Goal: Contribute content: Contribute content

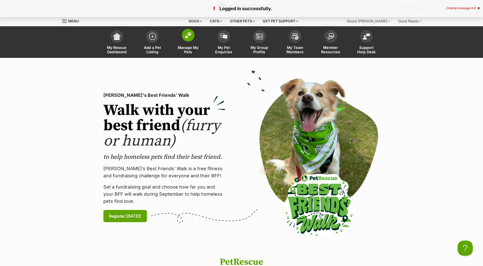
click at [185, 37] on img at bounding box center [187, 35] width 7 height 7
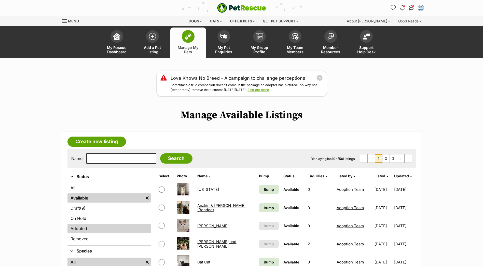
click at [97, 229] on link "Adopted" at bounding box center [108, 228] width 83 height 9
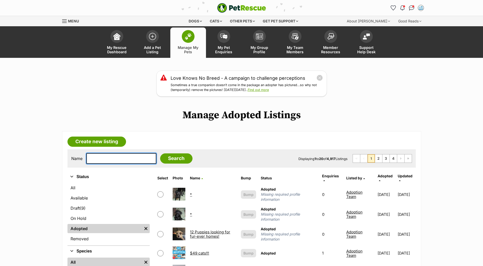
click at [120, 158] on input "text" at bounding box center [121, 158] width 70 height 11
type input "duman"
click at [160, 153] on input "Search" at bounding box center [176, 158] width 32 height 10
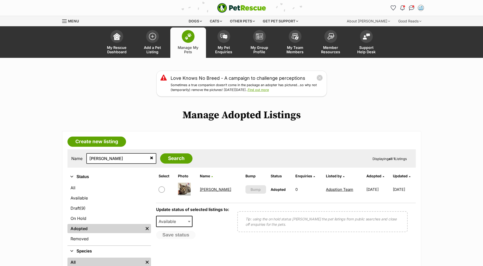
click at [212, 188] on link "[PERSON_NAME]" at bounding box center [215, 189] width 31 height 5
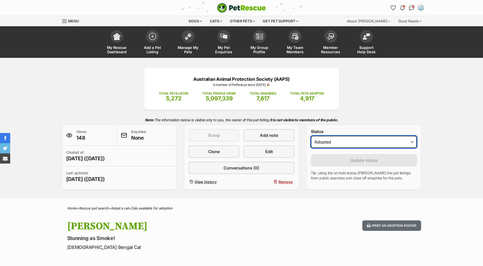
click at [349, 145] on select "Draft Available On hold Adopted" at bounding box center [364, 142] width 106 height 12
select select "active"
click at [311, 136] on select "Draft Available On hold Adopted" at bounding box center [364, 142] width 106 height 12
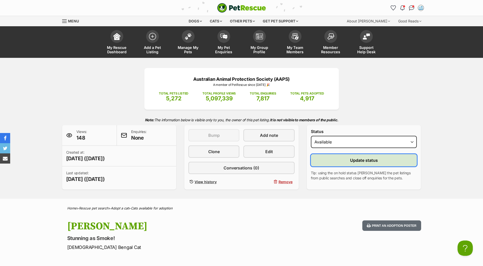
click at [334, 164] on button "Update status" at bounding box center [364, 160] width 106 height 12
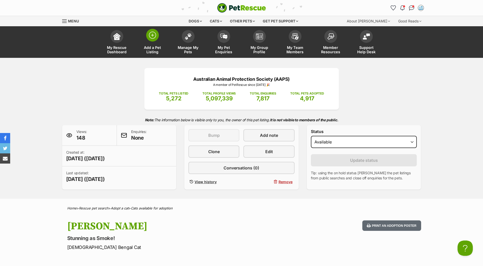
click at [142, 35] on link "Add a Pet Listing" at bounding box center [153, 42] width 36 height 30
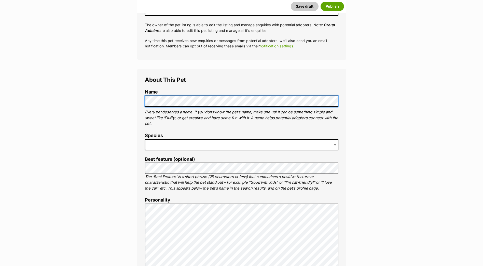
scroll to position [127, 0]
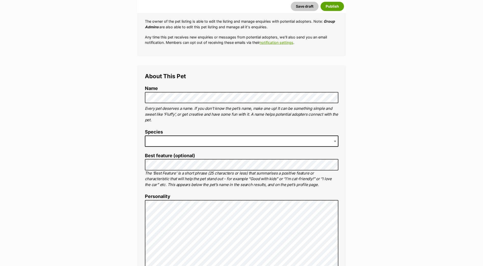
click at [208, 141] on span at bounding box center [241, 140] width 193 height 11
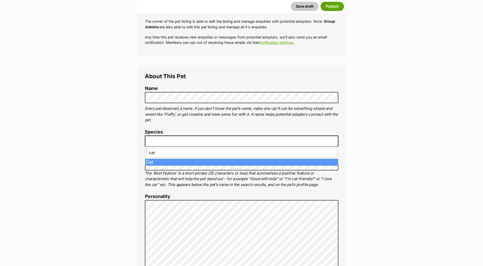
type input "cat"
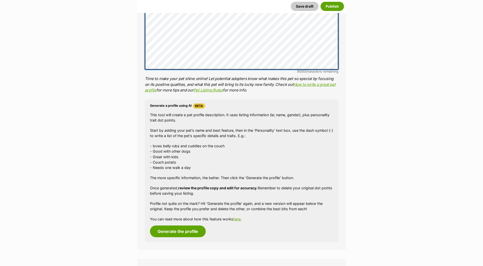
scroll to position [433, 0]
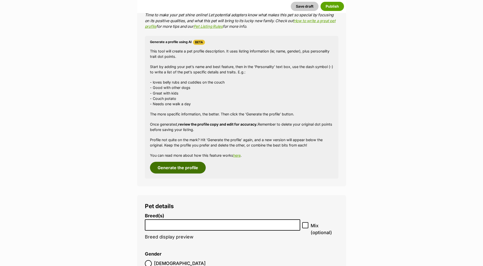
click at [186, 169] on button "Generate the profile" at bounding box center [178, 168] width 56 height 12
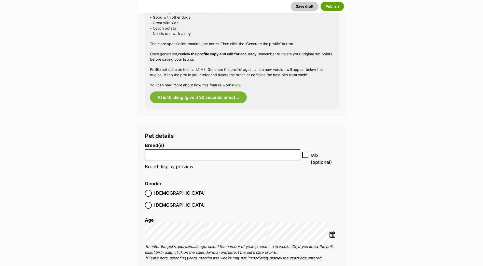
scroll to position [509, 0]
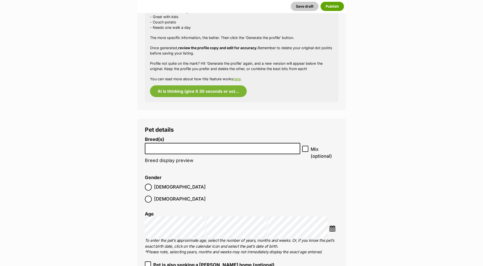
drag, startPoint x: 217, startPoint y: 147, endPoint x: 226, endPoint y: 147, distance: 8.4
click at [217, 147] on input "search" at bounding box center [223, 147] width 152 height 5
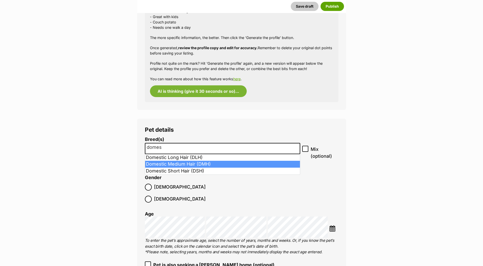
type input "domes"
select select "252101"
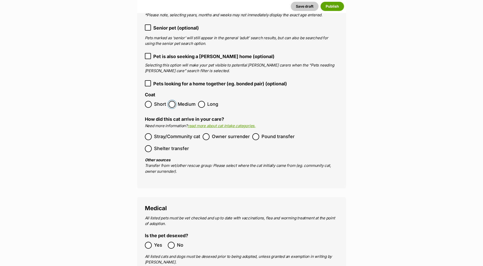
scroll to position [759, 0]
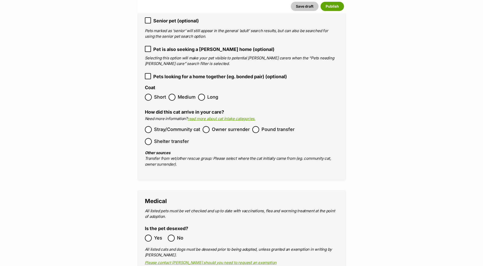
click at [208, 123] on ol "Stray/Community cat Owner surrender Pound transfer Shelter transfer" at bounding box center [241, 135] width 193 height 24
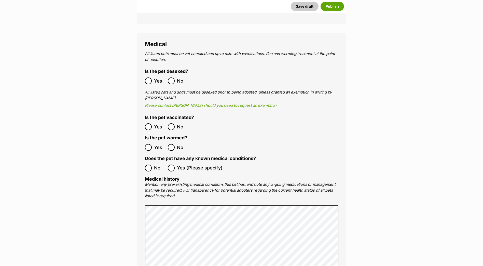
scroll to position [937, 0]
click at [152, 77] on label "Yes" at bounding box center [155, 80] width 20 height 7
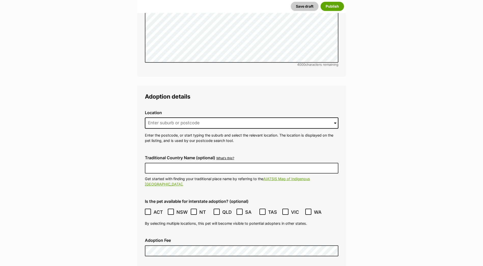
scroll to position [1191, 0]
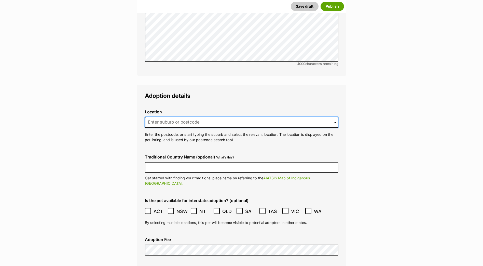
click at [240, 117] on input at bounding box center [241, 122] width 193 height 11
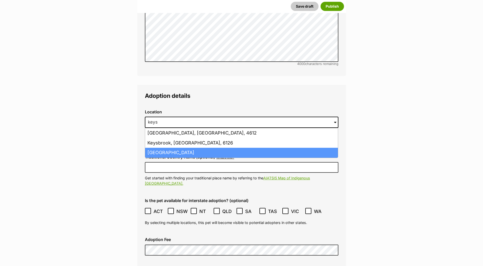
click at [234, 148] on li "Keysborough, Victoria, 3173" at bounding box center [241, 153] width 193 height 10
type input "Keysborough, Victoria, 3173"
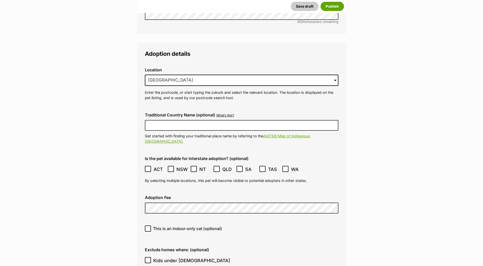
scroll to position [1319, 0]
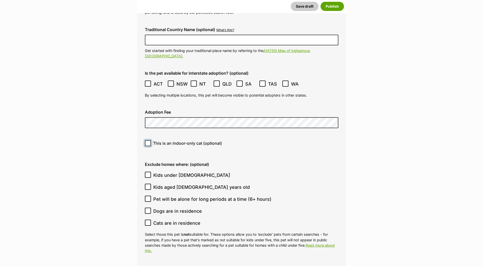
click at [146, 140] on input "This is an indoor-only cat (optional)" at bounding box center [148, 143] width 6 height 6
checkbox input "true"
click at [146, 172] on input "Kids under 5 years old" at bounding box center [148, 175] width 6 height 6
checkbox input "true"
click at [147, 185] on icon at bounding box center [148, 187] width 4 height 4
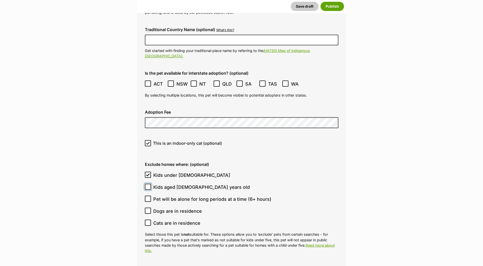
click at [147, 183] on input "Kids aged 6-12 years old" at bounding box center [148, 186] width 6 height 6
checkbox input "true"
click at [147, 197] on icon at bounding box center [147, 198] width 3 height 2
click at [147, 195] on input "Pet will be alone for long periods at a time (6+ hours)" at bounding box center [148, 198] width 6 height 6
click at [149, 197] on icon at bounding box center [148, 199] width 4 height 4
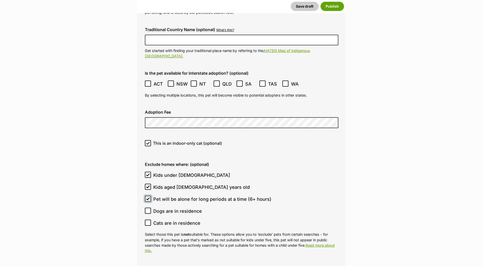
click at [149, 195] on input "Pet will be alone for long periods at a time (6+ hours)" at bounding box center [148, 198] width 6 height 6
checkbox input "false"
click at [147, 209] on icon at bounding box center [148, 211] width 4 height 4
click at [147, 207] on input "Dogs are in residence" at bounding box center [148, 210] width 6 height 6
checkbox input "true"
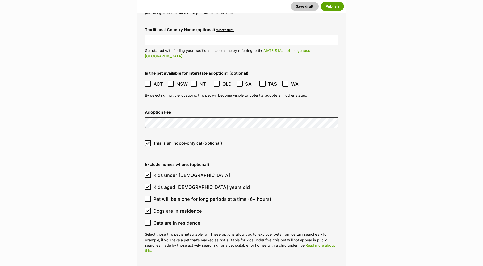
click at [149, 221] on icon at bounding box center [148, 223] width 4 height 4
click at [149, 219] on input "Cats are in residence" at bounding box center [148, 222] width 6 height 6
checkbox input "true"
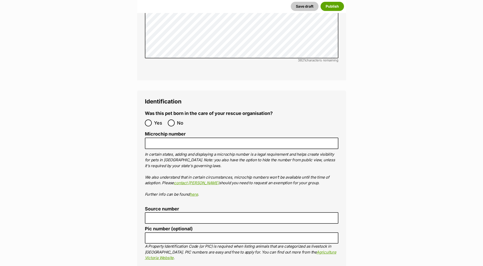
scroll to position [1675, 0]
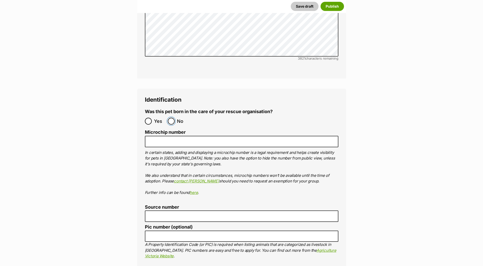
click at [173, 118] on input "No" at bounding box center [171, 121] width 7 height 7
radio input "true"
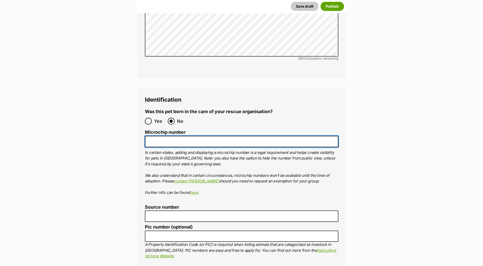
click at [198, 136] on input "Microchip number" at bounding box center [241, 141] width 193 height 11
paste input "956000008379542"
click at [158, 136] on input "956000008379542" at bounding box center [241, 141] width 193 height 11
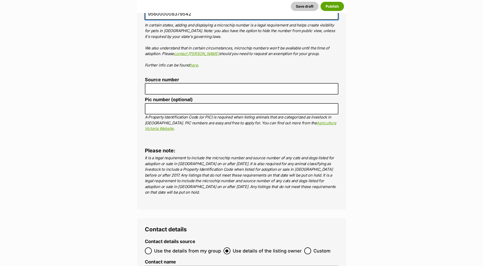
type input "956000008379542"
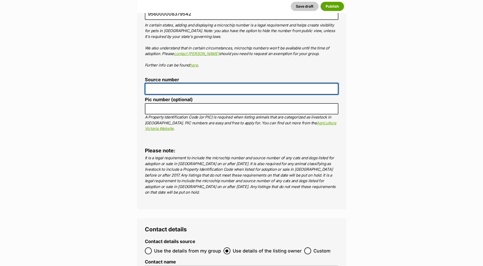
click at [249, 83] on input "Source number" at bounding box center [241, 88] width 193 height 11
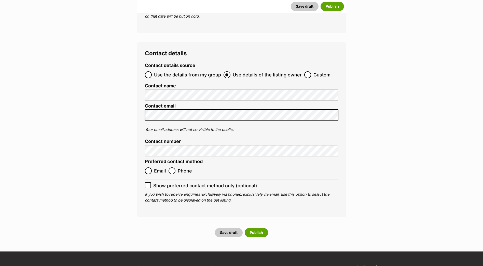
scroll to position [1980, 0]
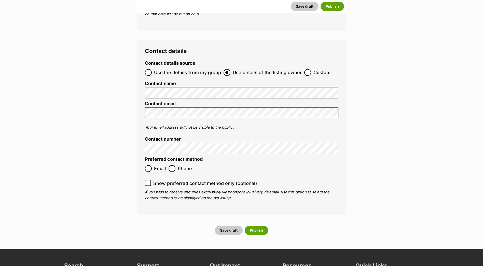
type input "br100702"
click at [149, 165] on input "Email" at bounding box center [148, 168] width 7 height 7
radio input "true"
click at [149, 181] on icon at bounding box center [148, 183] width 4 height 4
click at [149, 180] on input "Show preferred contact method only (optional)" at bounding box center [148, 183] width 6 height 6
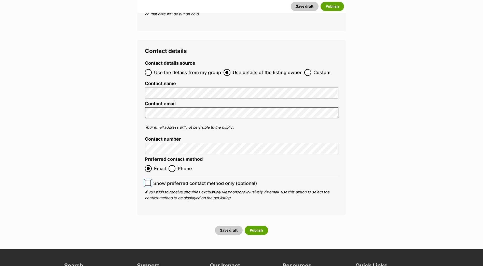
checkbox input "true"
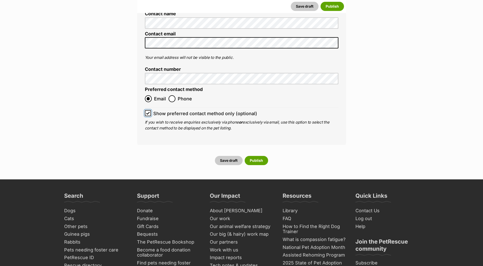
scroll to position [2057, 0]
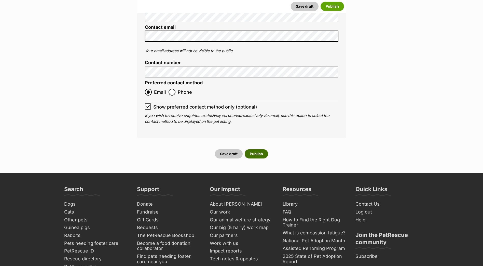
click at [261, 149] on button "Publish" at bounding box center [256, 153] width 23 height 9
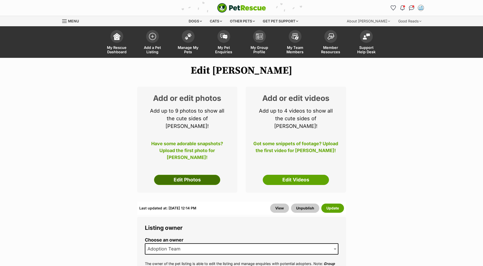
click at [196, 175] on link "Edit Photos" at bounding box center [187, 180] width 66 height 10
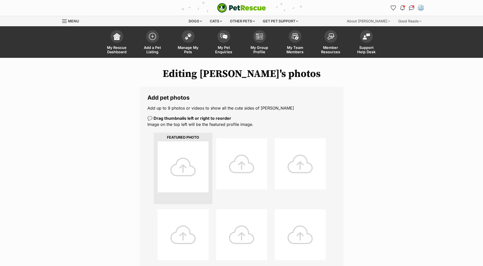
click at [194, 164] on div at bounding box center [183, 166] width 51 height 51
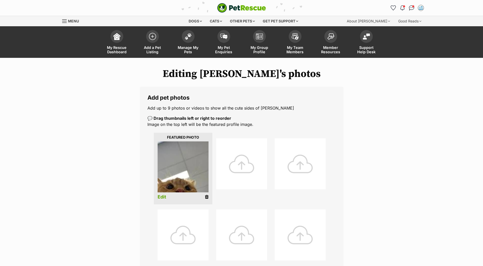
drag, startPoint x: 205, startPoint y: 197, endPoint x: 261, endPoint y: 13, distance: 192.8
click at [205, 197] on icon at bounding box center [207, 196] width 4 height 5
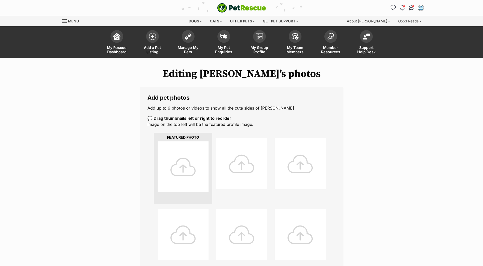
click at [184, 165] on div at bounding box center [183, 166] width 51 height 51
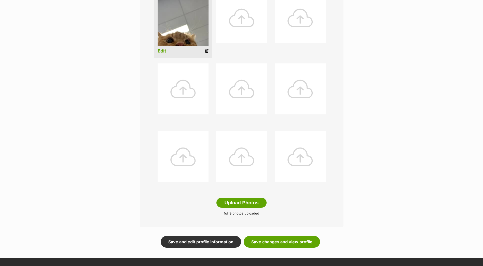
scroll to position [76, 0]
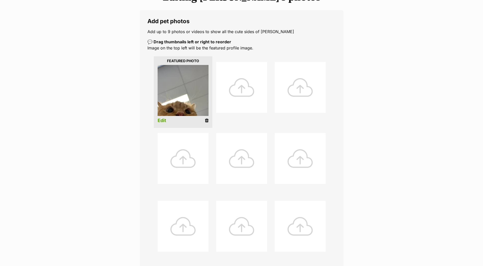
click at [162, 122] on link "Edit" at bounding box center [162, 120] width 9 height 5
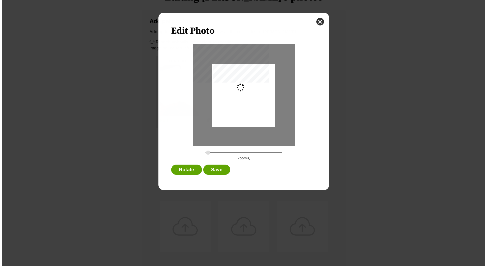
scroll to position [0, 0]
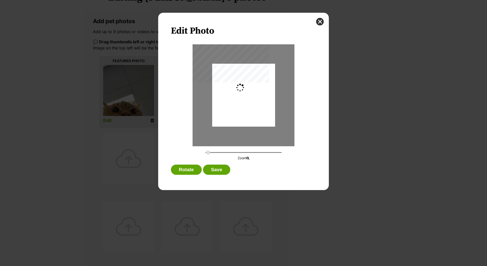
type input "0.2744"
drag, startPoint x: 258, startPoint y: 109, endPoint x: 259, endPoint y: 94, distance: 15.3
click at [259, 94] on div "Dialog Window - Close (Press escape to close)" at bounding box center [243, 85] width 63 height 84
click at [224, 170] on button "Save" at bounding box center [216, 169] width 27 height 10
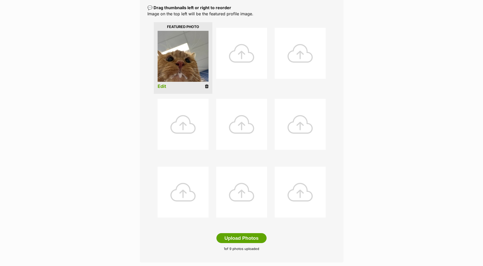
scroll to position [178, 0]
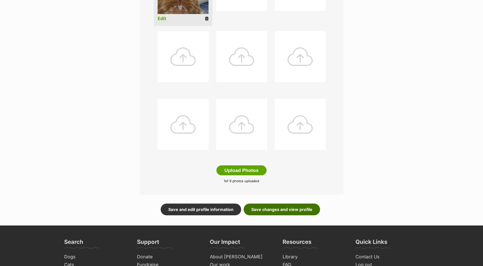
click at [287, 212] on link "Save changes and view profile" at bounding box center [282, 209] width 76 height 12
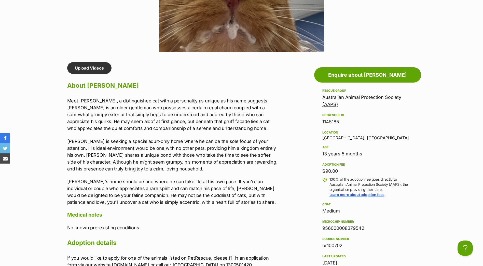
scroll to position [382, 0]
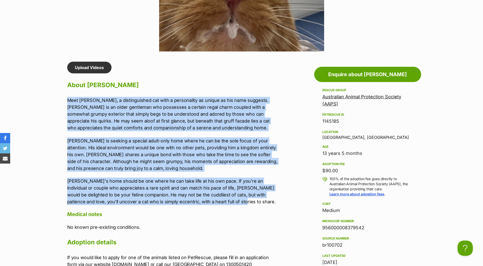
drag, startPoint x: 68, startPoint y: 100, endPoint x: 237, endPoint y: 203, distance: 198.3
click at [237, 203] on div "Meet Arthur, a distinguished cat with a personality as unique as his name sugge…" at bounding box center [172, 151] width 210 height 108
copy div "Meet Arthur, a distinguished cat with a personality as unique as his name sugge…"
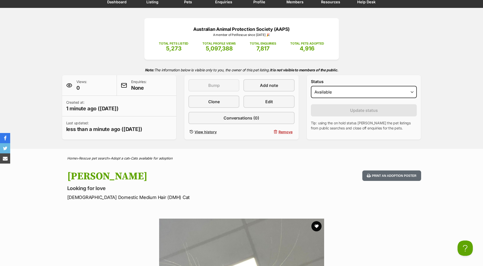
scroll to position [0, 0]
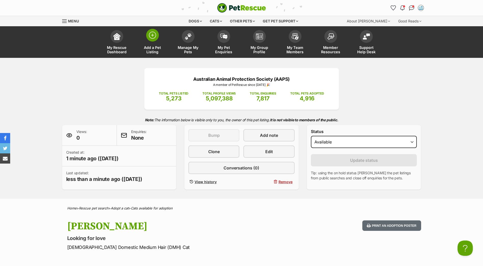
click at [154, 40] on span at bounding box center [152, 35] width 13 height 13
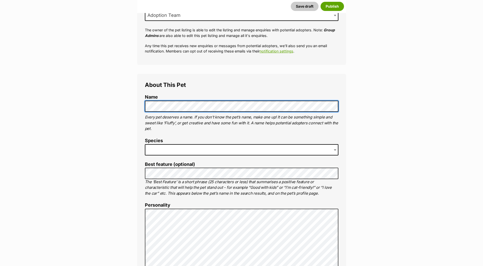
scroll to position [127, 0]
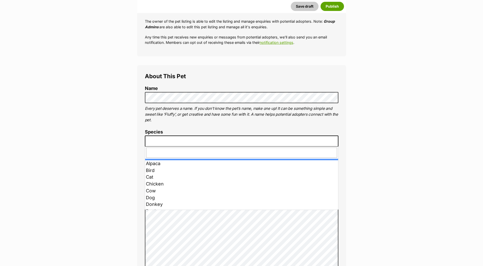
click at [224, 135] on span at bounding box center [241, 140] width 193 height 11
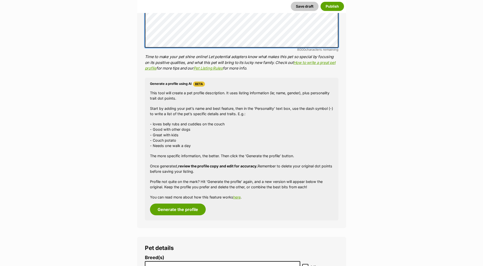
scroll to position [407, 0]
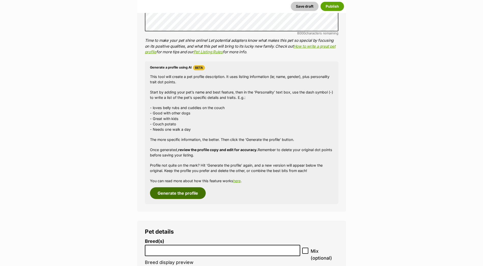
click at [191, 191] on button "Generate the profile" at bounding box center [178, 193] width 56 height 12
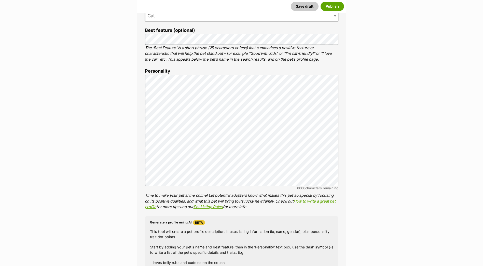
scroll to position [250, 0]
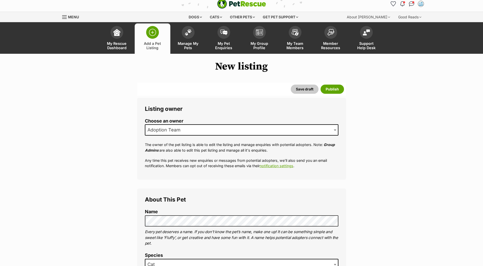
scroll to position [0, 0]
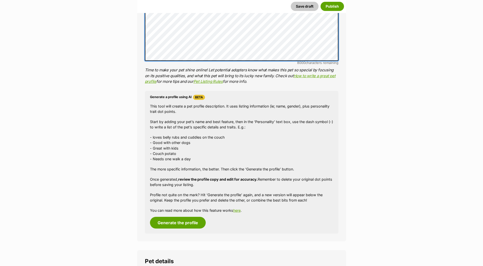
scroll to position [382, 0]
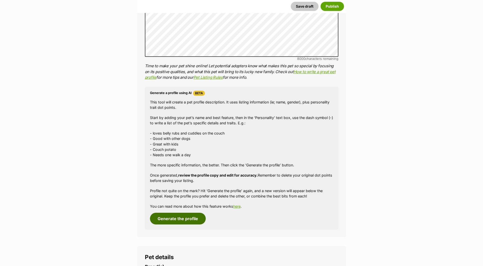
click at [197, 217] on button "Generate the profile" at bounding box center [178, 218] width 56 height 12
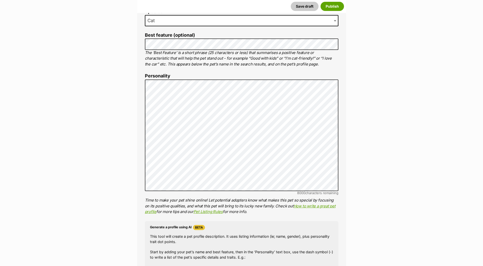
scroll to position [250, 0]
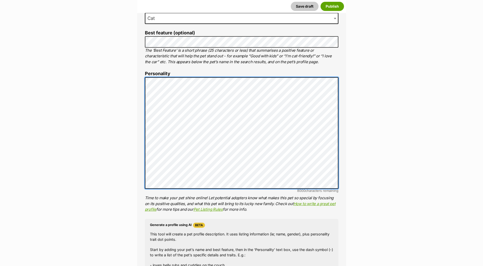
click at [143, 82] on div "About This Pet Name Henlo there, it looks like you might be using the pet name …" at bounding box center [241, 155] width 209 height 426
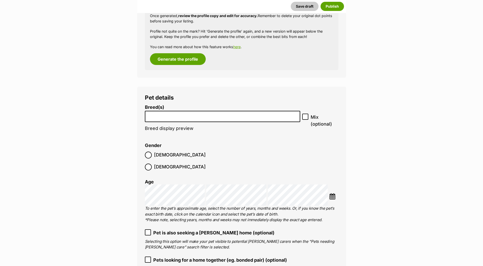
scroll to position [555, 0]
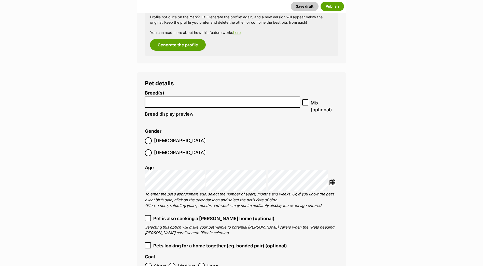
click at [226, 106] on li at bounding box center [223, 102] width 152 height 10
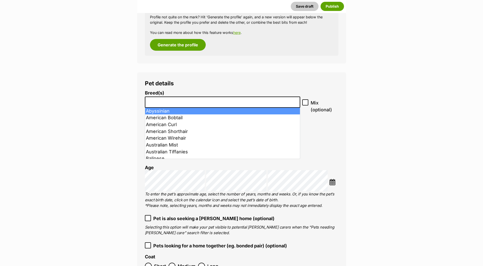
click at [261, 102] on input "search" at bounding box center [223, 100] width 152 height 5
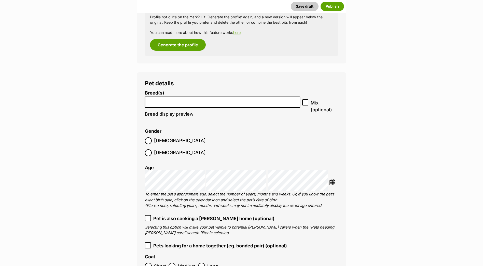
click at [261, 102] on input "search" at bounding box center [223, 100] width 152 height 5
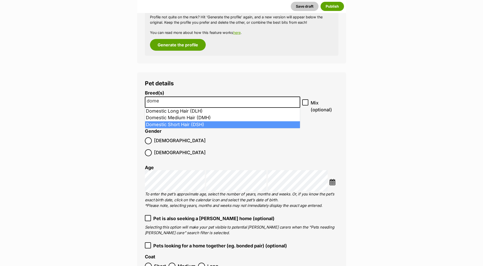
type input "dome"
select select "252102"
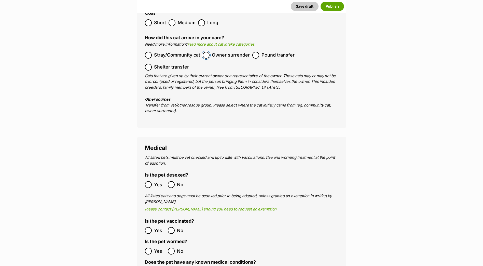
scroll to position [835, 0]
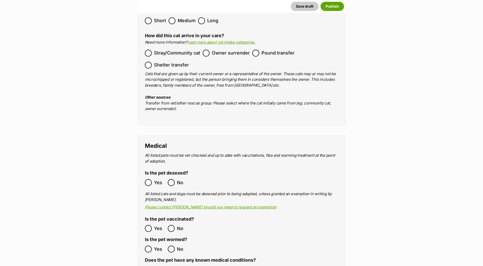
click at [152, 245] on label "Yes" at bounding box center [155, 248] width 20 height 7
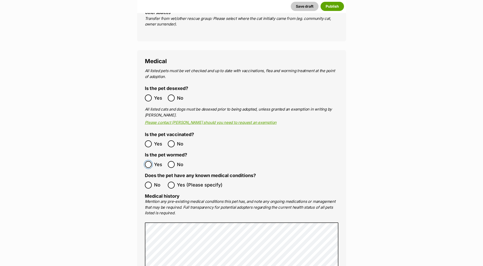
scroll to position [937, 0]
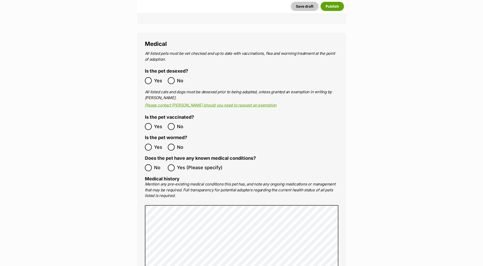
click at [148, 162] on ol "No Yes (Please specify)" at bounding box center [241, 168] width 193 height 12
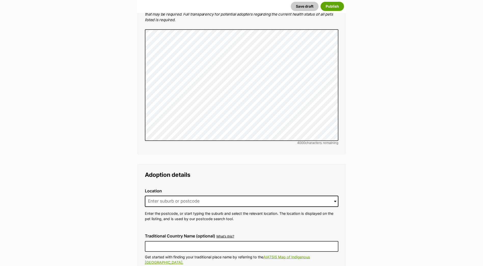
scroll to position [1115, 0]
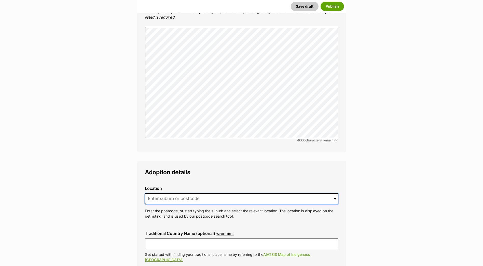
click at [228, 193] on input at bounding box center [241, 198] width 193 height 11
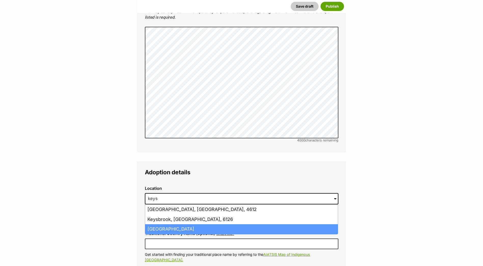
click at [220, 224] on li "Keysborough, Victoria, 3173" at bounding box center [241, 229] width 193 height 10
type input "Keysborough, Victoria, 3173"
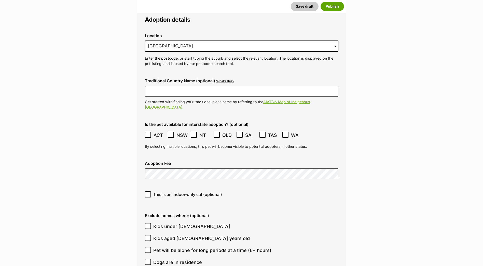
scroll to position [1268, 0]
click at [146, 191] on input "This is an indoor-only cat (optional)" at bounding box center [148, 194] width 6 height 6
checkbox input "true"
click at [147, 224] on icon at bounding box center [148, 226] width 4 height 4
click at [147, 222] on input "Kids under [DEMOGRAPHIC_DATA]" at bounding box center [148, 225] width 6 height 6
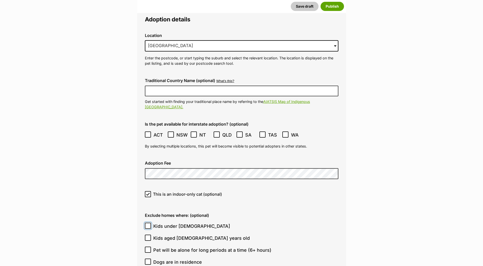
checkbox input "true"
click at [147, 236] on icon at bounding box center [148, 238] width 4 height 4
click at [147, 234] on input "Kids aged [DEMOGRAPHIC_DATA] years old" at bounding box center [148, 237] width 6 height 6
checkbox input "true"
click at [149, 260] on icon at bounding box center [148, 262] width 4 height 4
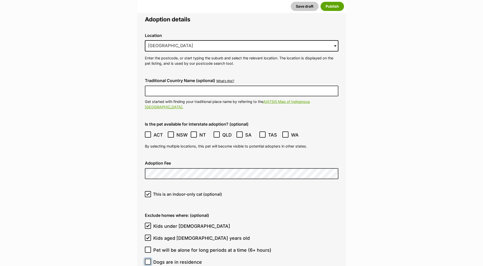
click at [149, 258] on input "Dogs are in residence" at bounding box center [148, 261] width 6 height 6
checkbox input "true"
click at [148, 252] on ol "Kids under 5 years old Kids aged 6-12 years old Pet will be alone for long peri…" at bounding box center [241, 250] width 193 height 60
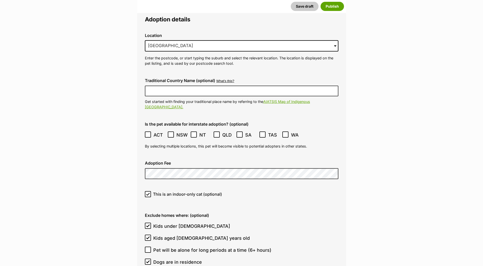
checkbox input "true"
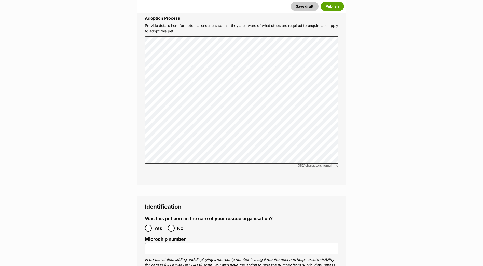
scroll to position [1573, 0]
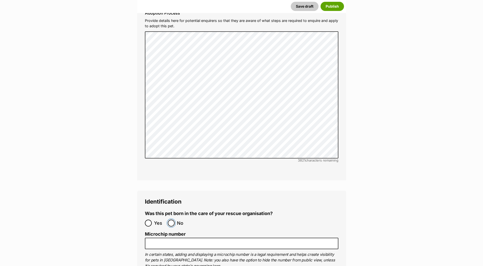
click at [171, 219] on input "No" at bounding box center [171, 222] width 7 height 7
radio input "true"
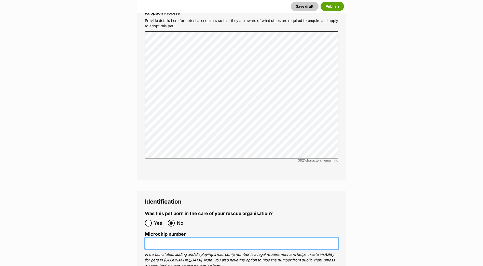
click at [204, 237] on input "Microchip number" at bounding box center [241, 242] width 193 height 11
paste input "956000010885801"
click at [155, 237] on input "956000010885801" at bounding box center [241, 242] width 193 height 11
click at [208, 237] on input "956000010885801" at bounding box center [241, 242] width 193 height 11
paste input "956"
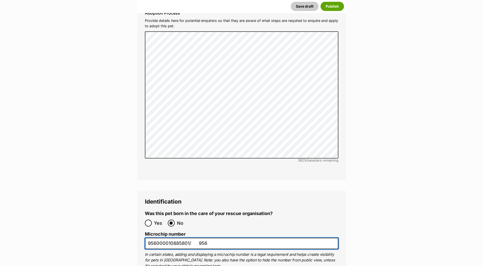
drag, startPoint x: 218, startPoint y: 227, endPoint x: 190, endPoint y: 227, distance: 28.8
click at [190, 237] on input "956000010885801/ 956" at bounding box center [241, 242] width 193 height 11
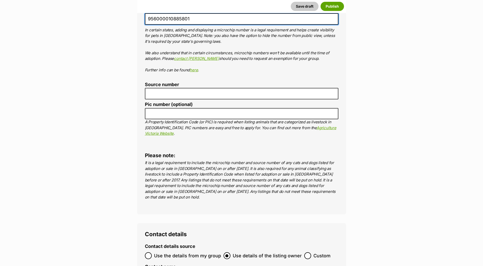
scroll to position [1802, 0]
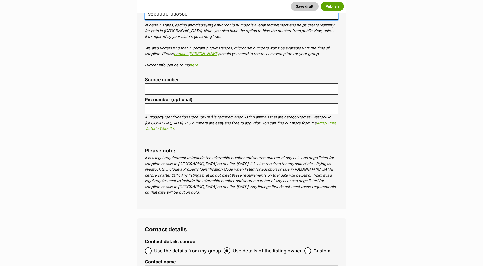
type input "956000010885801"
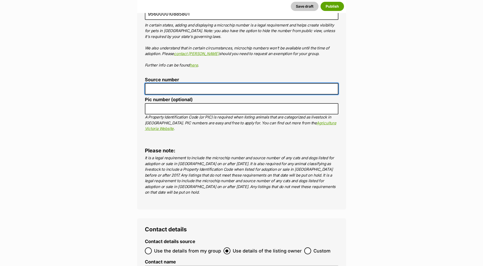
click at [170, 83] on input "Source number" at bounding box center [241, 88] width 193 height 11
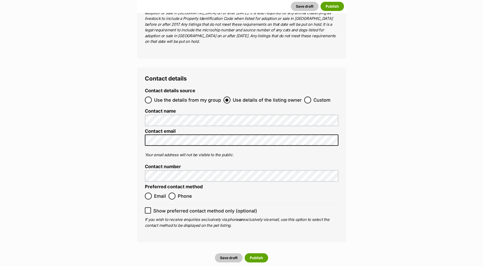
scroll to position [1955, 0]
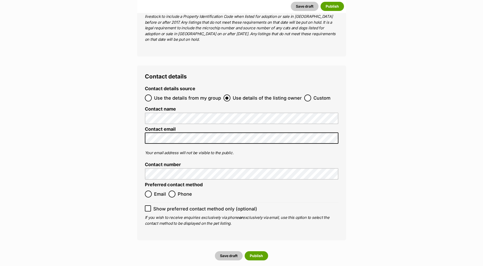
type input "br100702"
click at [147, 190] on input "Email" at bounding box center [148, 193] width 7 height 7
radio input "true"
click at [145, 205] on input "Show preferred contact method only (optional)" at bounding box center [148, 208] width 6 height 6
checkbox input "true"
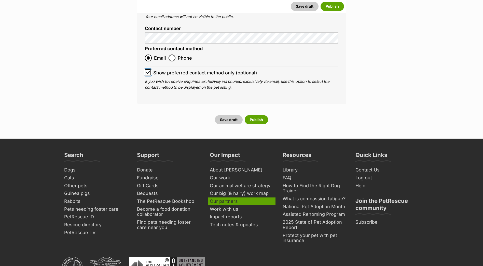
scroll to position [2087, 0]
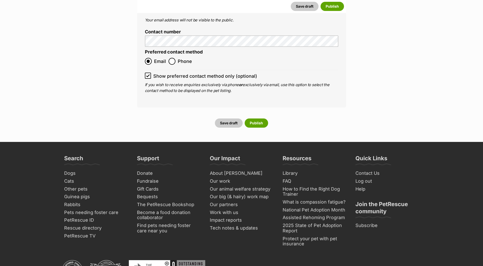
click at [265, 118] on button "Publish" at bounding box center [256, 122] width 23 height 9
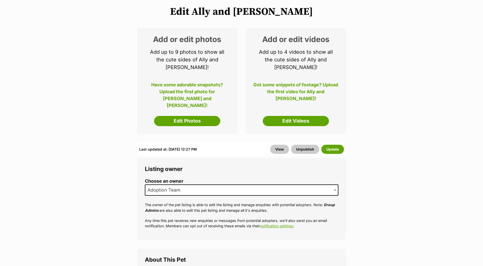
scroll to position [76, 0]
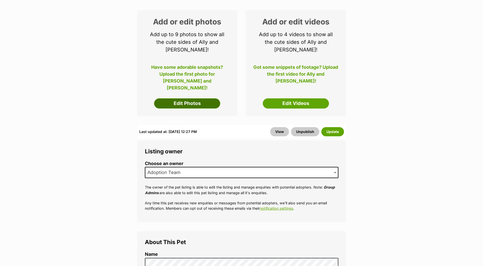
click at [197, 98] on link "Edit Photos" at bounding box center [187, 103] width 66 height 10
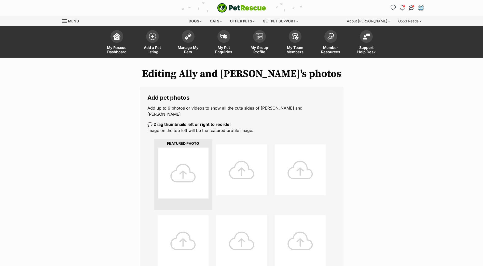
click at [203, 153] on div at bounding box center [183, 172] width 51 height 51
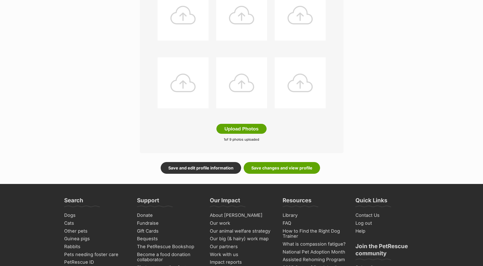
scroll to position [229, 0]
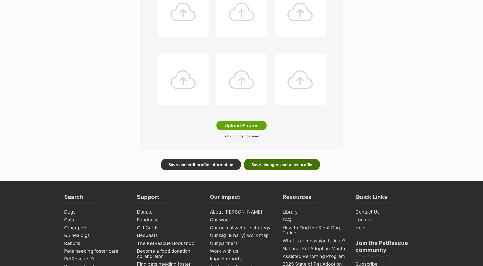
click at [287, 161] on link "Save changes and view profile" at bounding box center [282, 165] width 76 height 12
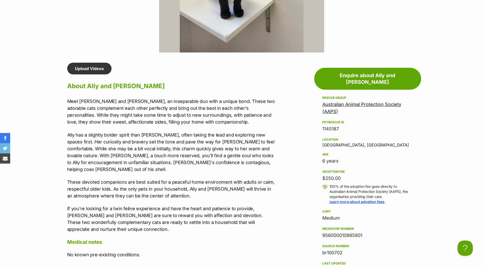
scroll to position [382, 0]
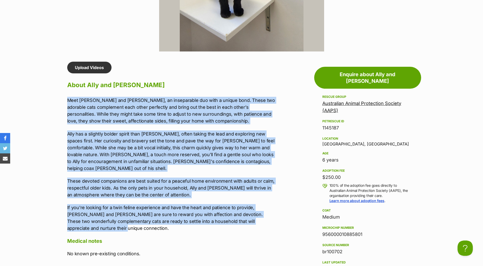
drag, startPoint x: 70, startPoint y: 100, endPoint x: 282, endPoint y: 217, distance: 242.3
copy div "Meet Ally and Toby, an inseparable duo with a unique bond. These two adorable c…"
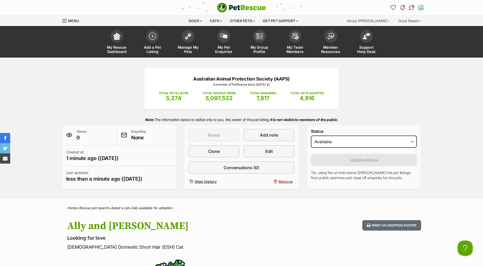
scroll to position [0, 0]
click at [154, 36] on img at bounding box center [152, 35] width 7 height 7
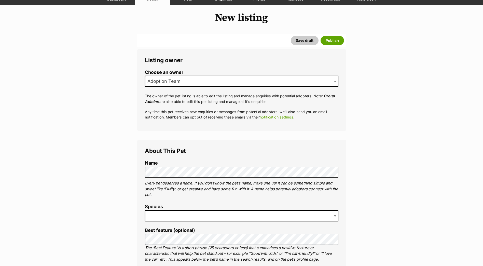
scroll to position [127, 0]
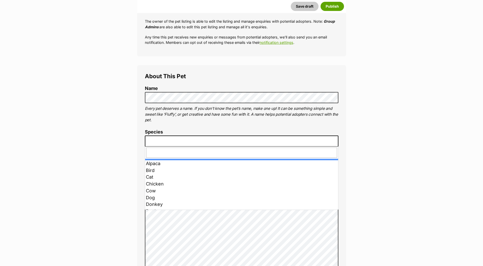
click at [201, 140] on span at bounding box center [241, 140] width 193 height 11
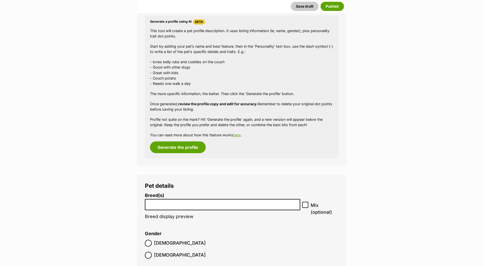
scroll to position [458, 0]
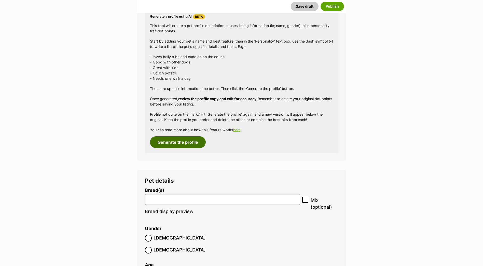
click at [196, 141] on button "Generate the profile" at bounding box center [178, 142] width 56 height 12
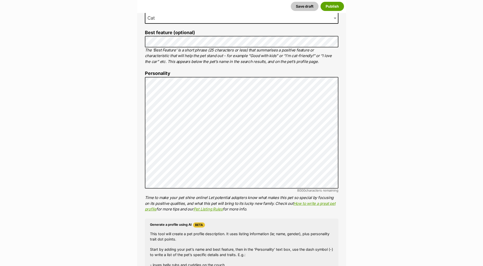
scroll to position [250, 0]
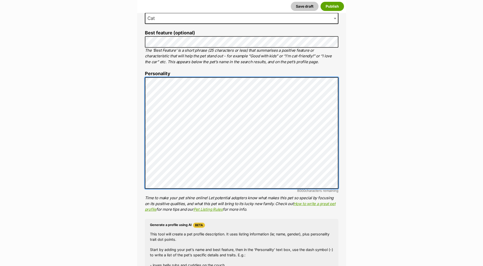
click at [142, 76] on div "About This Pet Name Henlo there, it looks like you might be using the pet name …" at bounding box center [241, 155] width 209 height 426
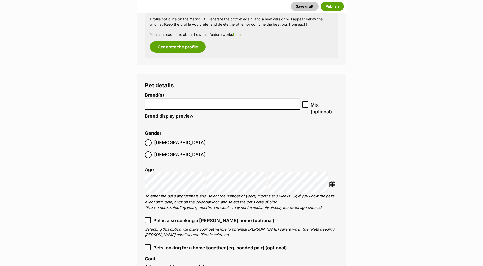
scroll to position [555, 0]
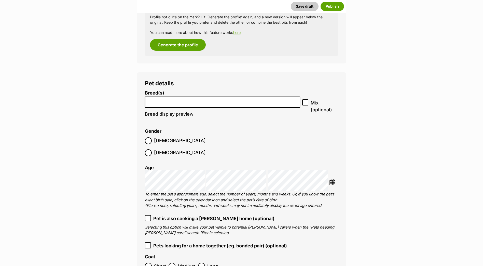
drag, startPoint x: 199, startPoint y: 103, endPoint x: 214, endPoint y: 107, distance: 15.2
click at [201, 105] on li at bounding box center [223, 102] width 152 height 10
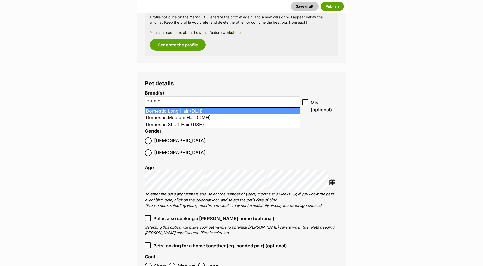
type input "domes"
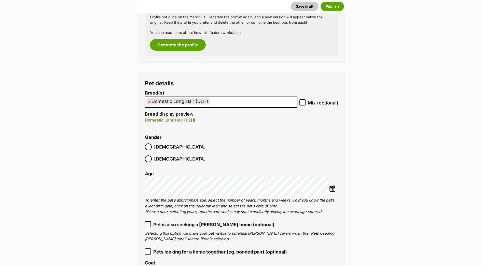
select select "252100"
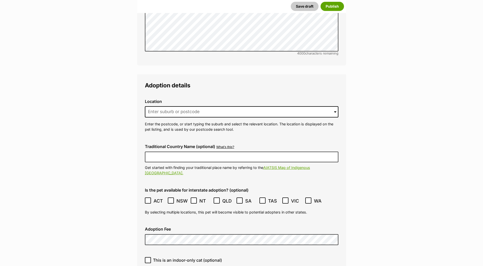
scroll to position [1217, 0]
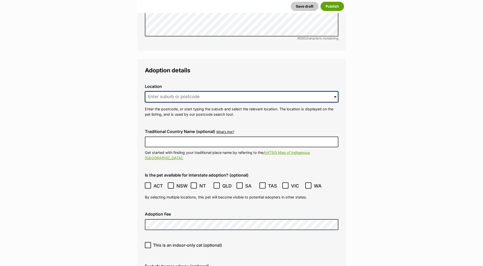
click at [195, 91] on input at bounding box center [241, 96] width 193 height 11
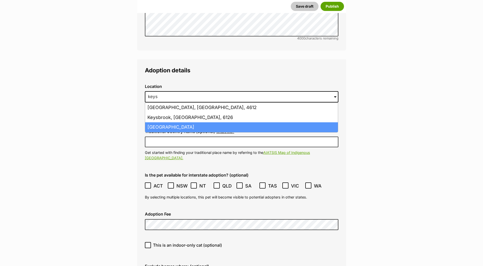
click at [202, 122] on li "Keysborough, Victoria, 3173" at bounding box center [241, 127] width 193 height 10
type input "Keysborough, Victoria, 3173"
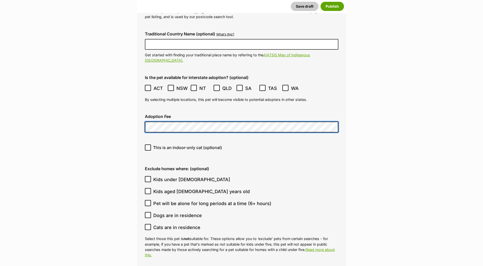
scroll to position [1319, 0]
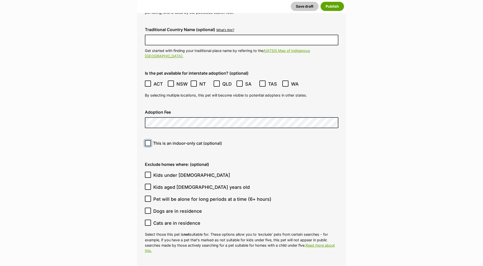
click at [149, 140] on input "This is an indoor-only cat (optional)" at bounding box center [148, 143] width 6 height 6
checkbox input "true"
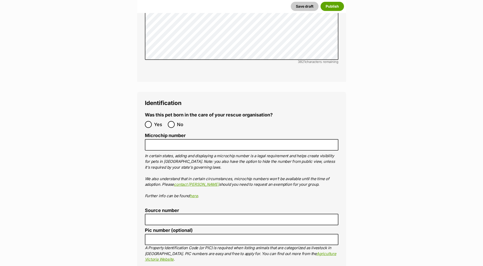
scroll to position [1675, 0]
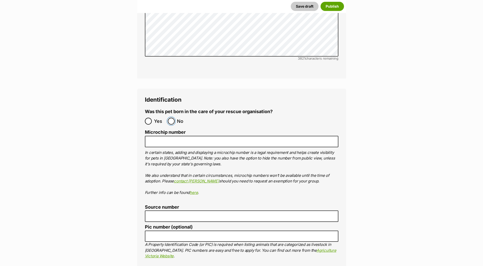
click at [172, 118] on input "No" at bounding box center [171, 121] width 7 height 7
radio input "true"
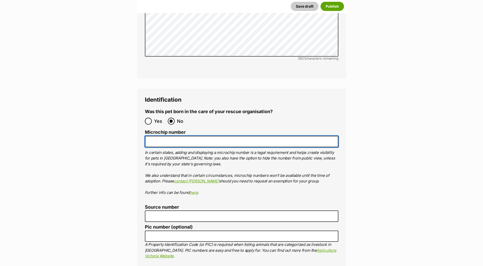
click at [153, 136] on input "Microchip number" at bounding box center [241, 141] width 193 height 11
paste input "953010001790451"
click at [157, 136] on input "953010001790451" at bounding box center [241, 141] width 193 height 11
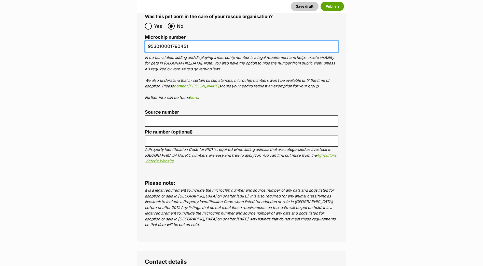
scroll to position [1777, 0]
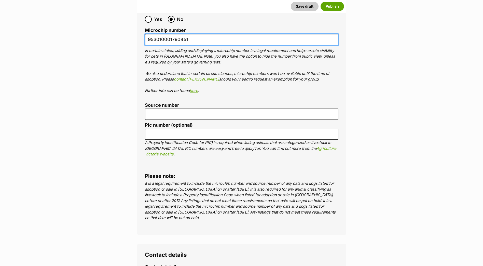
type input "953010001790451"
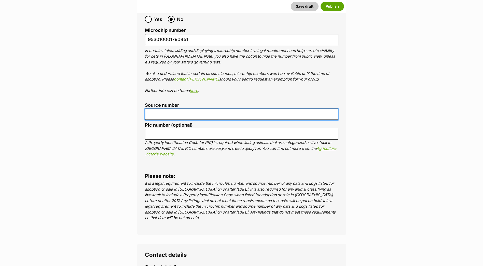
click at [202, 108] on input "Source number" at bounding box center [241, 113] width 193 height 11
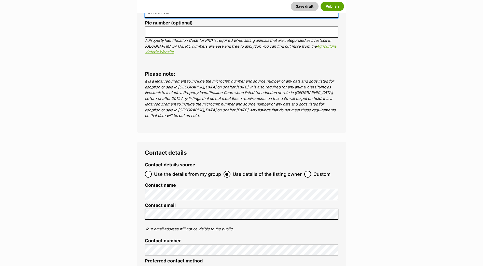
scroll to position [1955, 0]
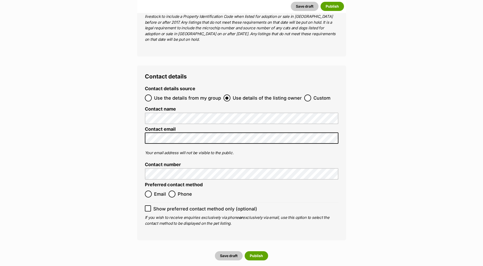
type input "br100702"
click at [148, 190] on input "Email" at bounding box center [148, 193] width 7 height 7
radio input "true"
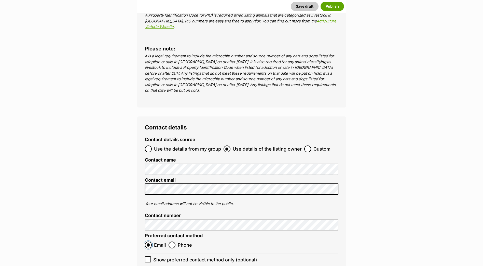
scroll to position [2006, 0]
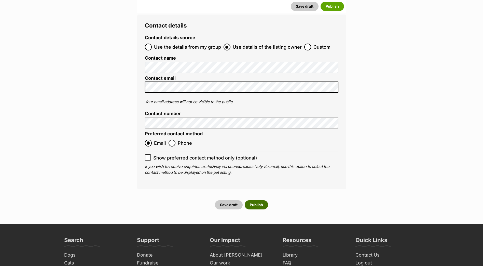
click at [255, 200] on button "Publish" at bounding box center [256, 204] width 23 height 9
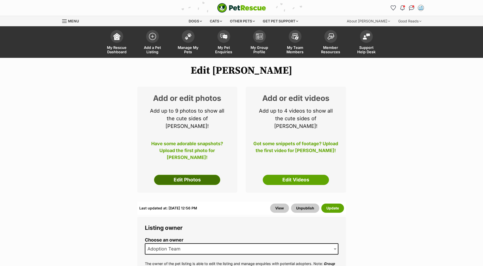
click at [197, 175] on link "Edit Photos" at bounding box center [187, 180] width 66 height 10
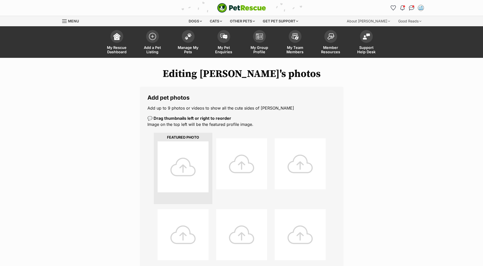
click at [184, 160] on div at bounding box center [183, 166] width 51 height 51
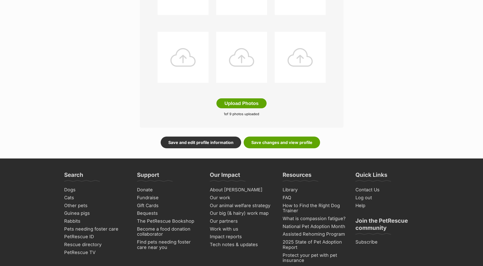
scroll to position [254, 0]
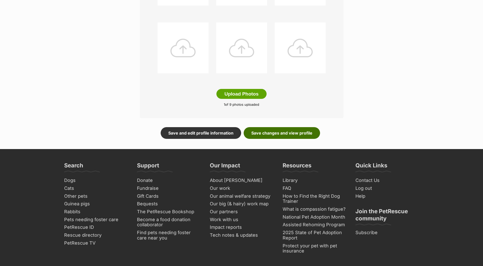
click at [292, 134] on link "Save changes and view profile" at bounding box center [282, 133] width 76 height 12
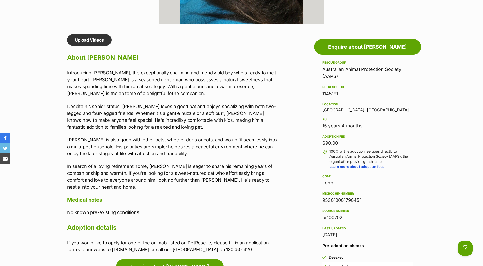
scroll to position [407, 0]
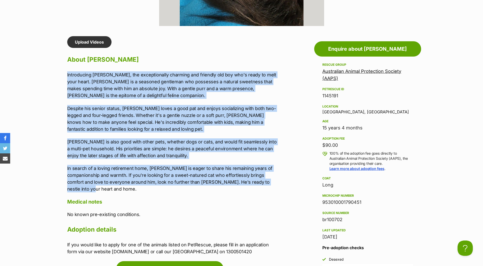
drag, startPoint x: 67, startPoint y: 74, endPoint x: 276, endPoint y: 182, distance: 235.4
click at [276, 182] on div "Introducing [PERSON_NAME], the exceptionally charming and friendly old boy who'…" at bounding box center [172, 131] width 210 height 121
copy div "Introducing Tito, the exceptionally charming and friendly old boy who's ready t…"
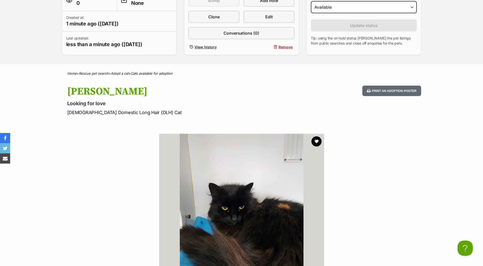
scroll to position [76, 0]
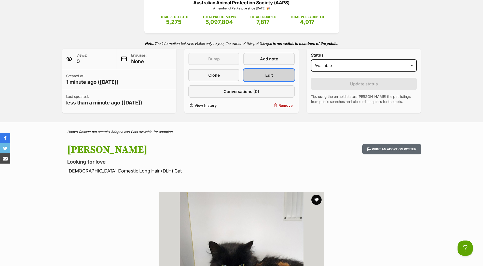
click at [269, 72] on link "Edit" at bounding box center [268, 75] width 51 height 12
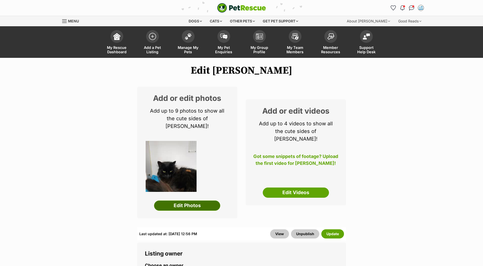
click at [188, 200] on link "Edit Photos" at bounding box center [187, 205] width 66 height 10
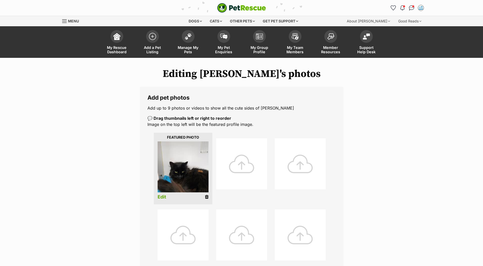
click at [206, 197] on icon at bounding box center [207, 196] width 4 height 5
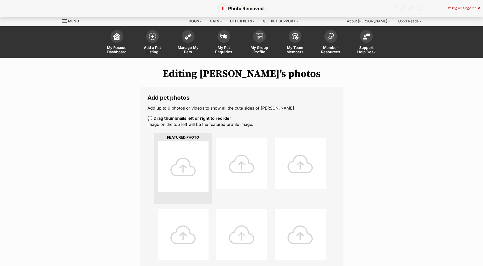
click at [187, 149] on div at bounding box center [183, 166] width 51 height 51
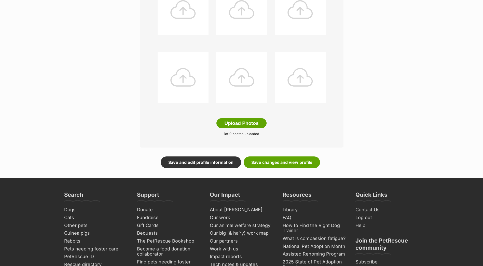
scroll to position [204, 0]
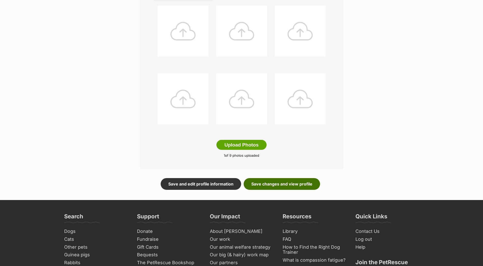
click at [294, 186] on link "Save changes and view profile" at bounding box center [282, 184] width 76 height 12
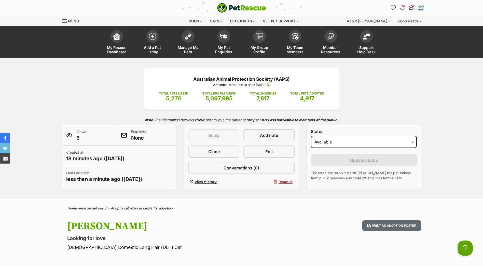
scroll to position [0, 4]
